Goal: Information Seeking & Learning: Find specific page/section

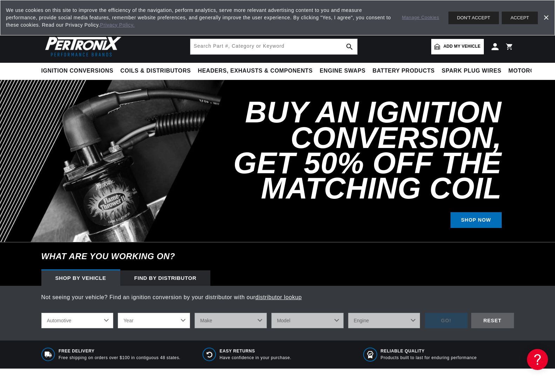
click at [470, 44] on span "Add my vehicle" at bounding box center [462, 46] width 37 height 7
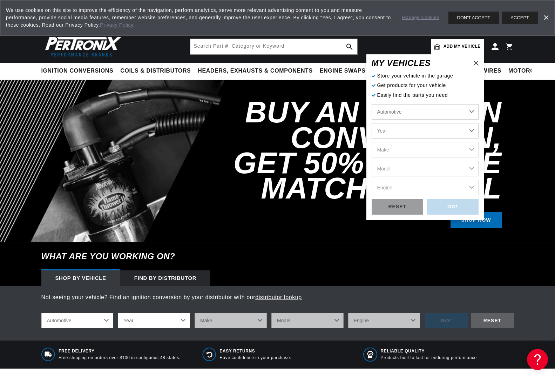
click at [372, 123] on select "Year 2022 2021 2020 2019 2018 2017 2016 2015 2014 2013 2012 2011 2010 2009 2008…" at bounding box center [425, 130] width 107 height 15
select select "2010"
click option "2010" at bounding box center [0, 0] width 0 height 0
select select "2010"
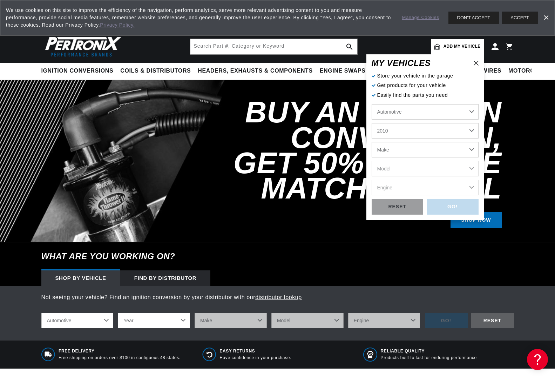
click at [372, 142] on select "Make Cadillac Chevrolet Chrysler Dodge Ford GMC INFINITI Jeep Lincoln Mercury N…" at bounding box center [425, 149] width 107 height 15
select select "Ford"
click option "Ford" at bounding box center [0, 0] width 0 height 0
select select "Ford"
click at [372, 161] on select "Model Crown Victoria E-150 E-250 Explorer Explorer Sport Trac F-150 F-250 Super…" at bounding box center [425, 168] width 107 height 15
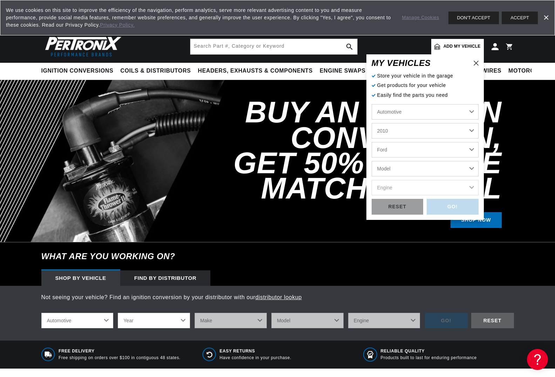
scroll to position [0, 876]
select select "F-350-Super-Duty"
click option "F-350 Super Duty" at bounding box center [0, 0] width 0 height 0
select select "F-350-Super-Duty"
click at [372, 180] on select "Engine 5.4L 6.8L" at bounding box center [425, 187] width 107 height 15
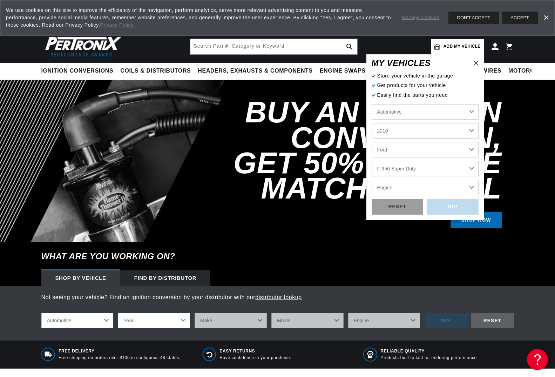
select select "6.8L"
click option "6.8L" at bounding box center [0, 0] width 0 height 0
select select "6.8L"
click at [442, 206] on div "GO!" at bounding box center [453, 207] width 52 height 16
select select "2010"
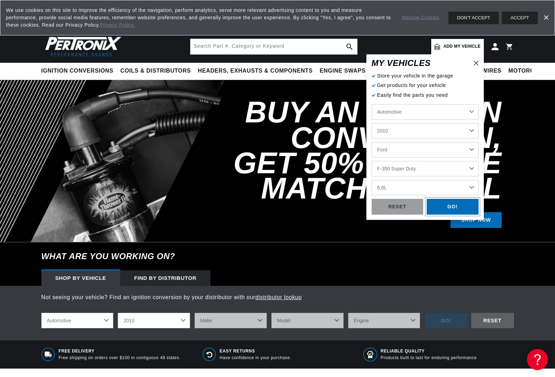
select select "Ford"
select select "F-350-Super-Duty"
select select "6.8L"
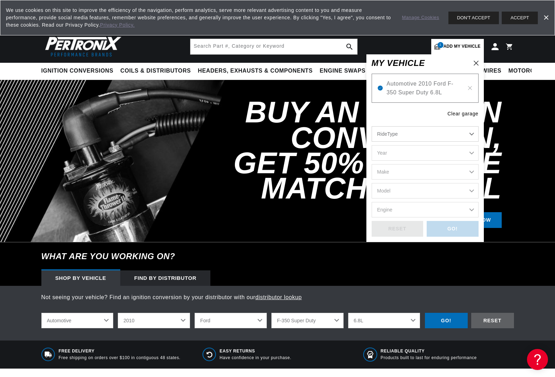
scroll to position [0, 108]
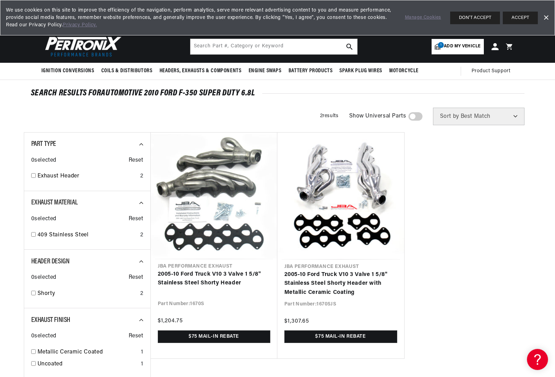
click at [420, 117] on span at bounding box center [416, 116] width 14 height 8
click at [415, 118] on input "checkbox" at bounding box center [412, 118] width 5 height 0
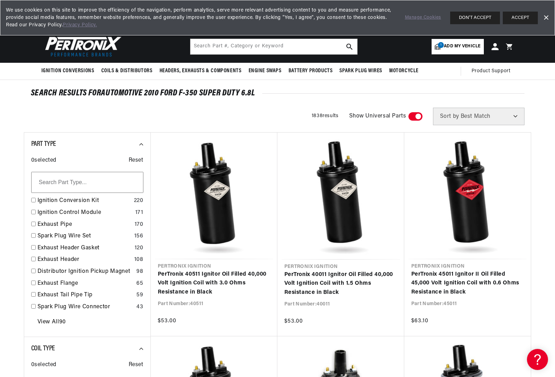
click at [418, 115] on span at bounding box center [416, 116] width 14 height 8
click at [415, 118] on input "checkbox" at bounding box center [412, 118] width 5 height 0
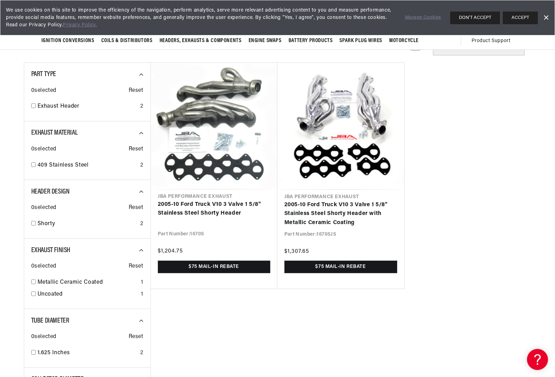
scroll to position [46, 0]
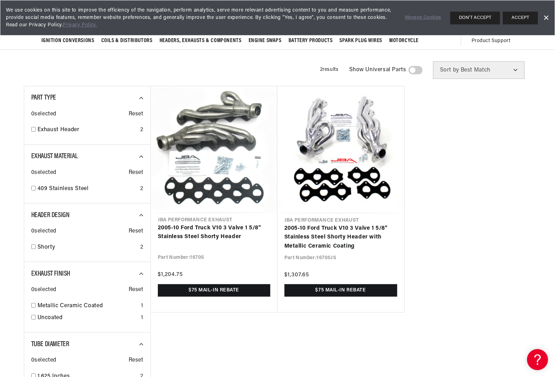
drag, startPoint x: 479, startPoint y: 171, endPoint x: 479, endPoint y: 164, distance: 7.4
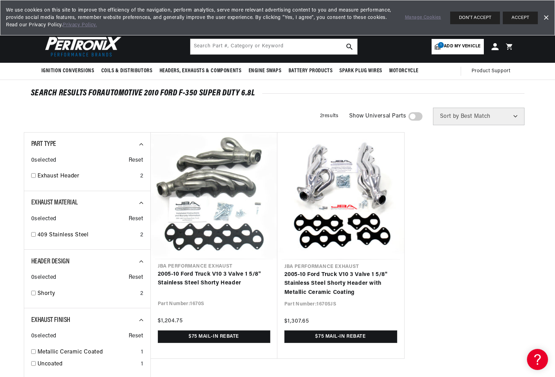
scroll to position [0, 0]
click at [242, 52] on input "text" at bounding box center [274, 46] width 167 height 15
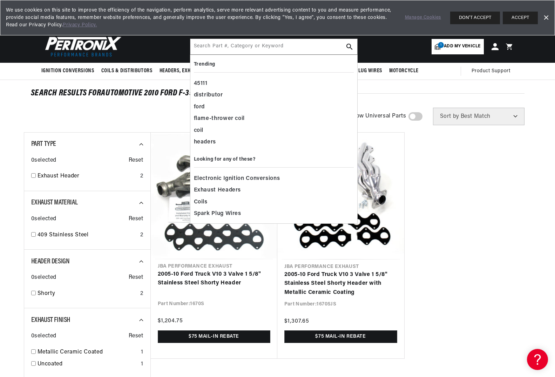
scroll to position [0, 1]
